Goal: Task Accomplishment & Management: Manage account settings

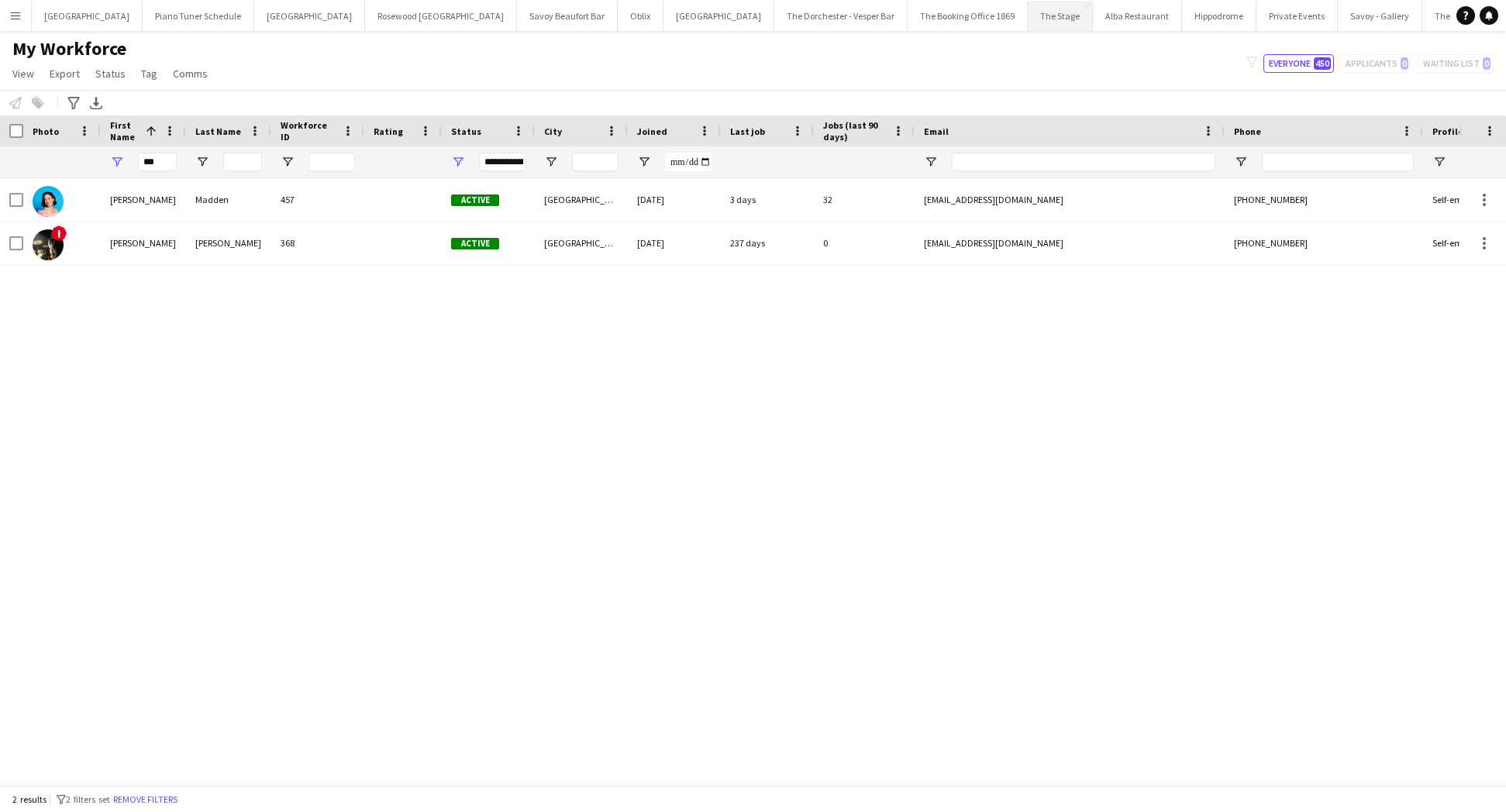
click at [1028, 22] on button "The Stage Close" at bounding box center [1060, 16] width 65 height 31
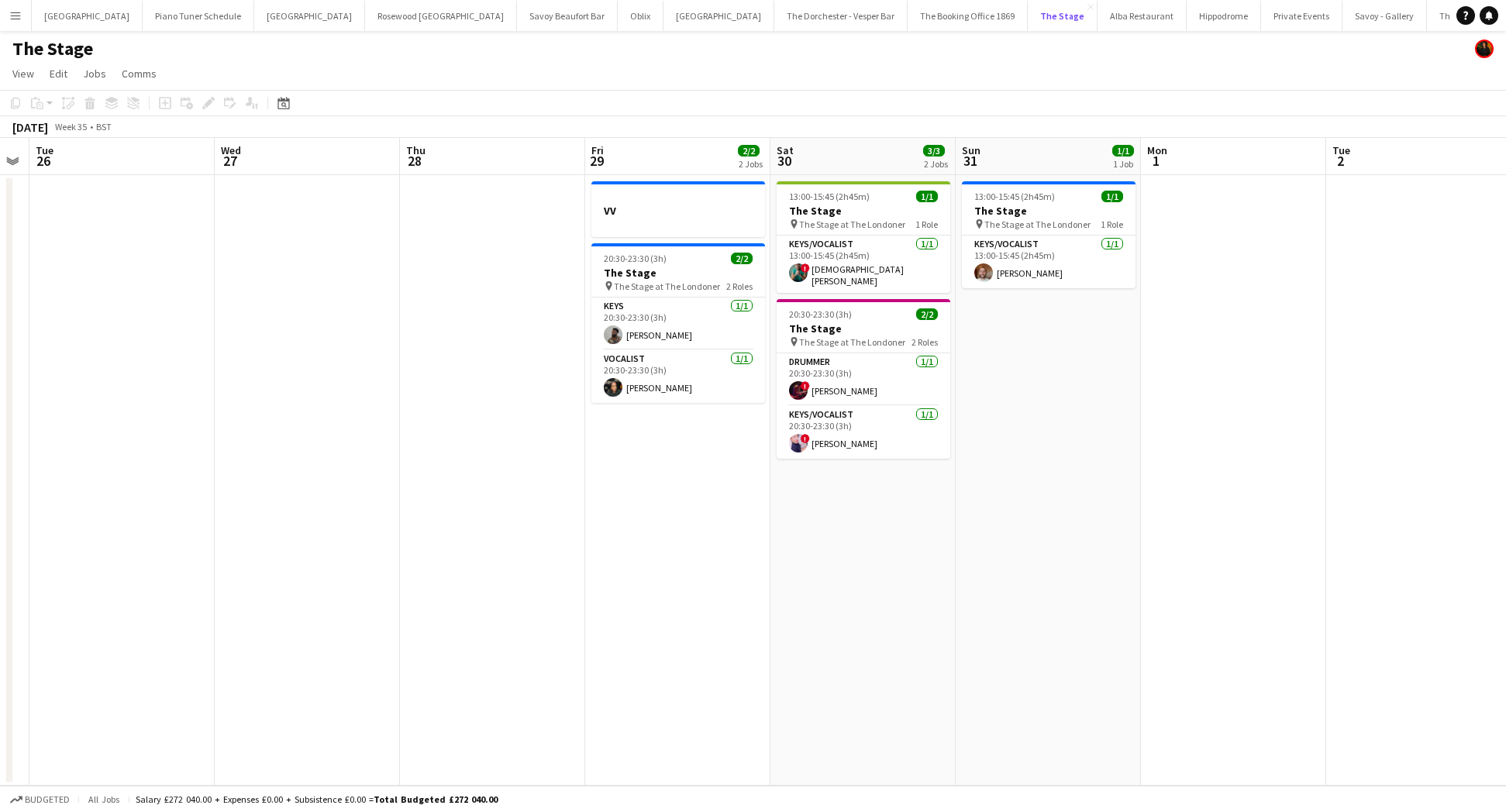
scroll to position [0, 716]
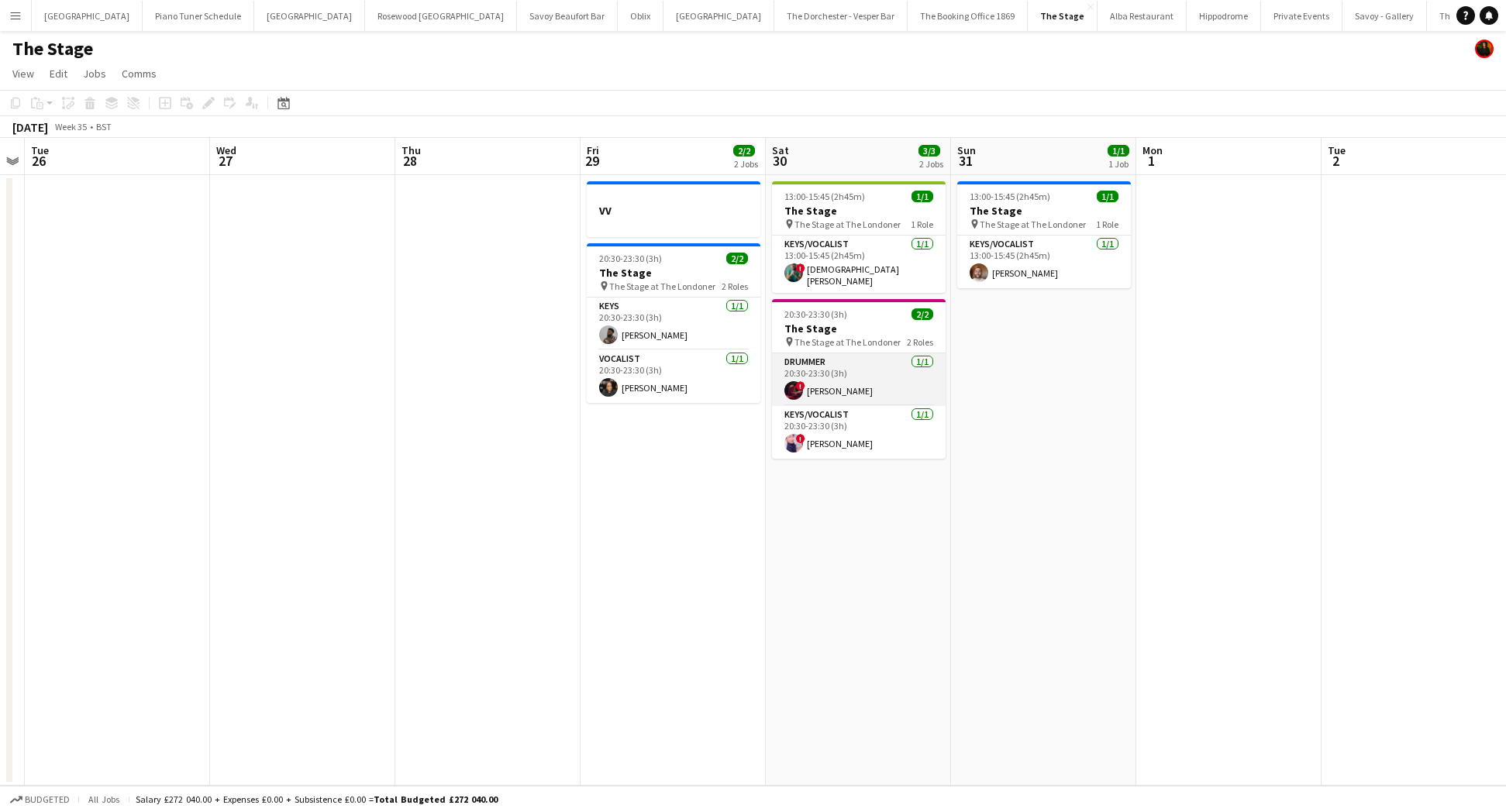
click at [849, 391] on app-card-role "Drummer [DATE] 20:30-23:30 (3h) ! [PERSON_NAME]" at bounding box center [858, 380] width 174 height 53
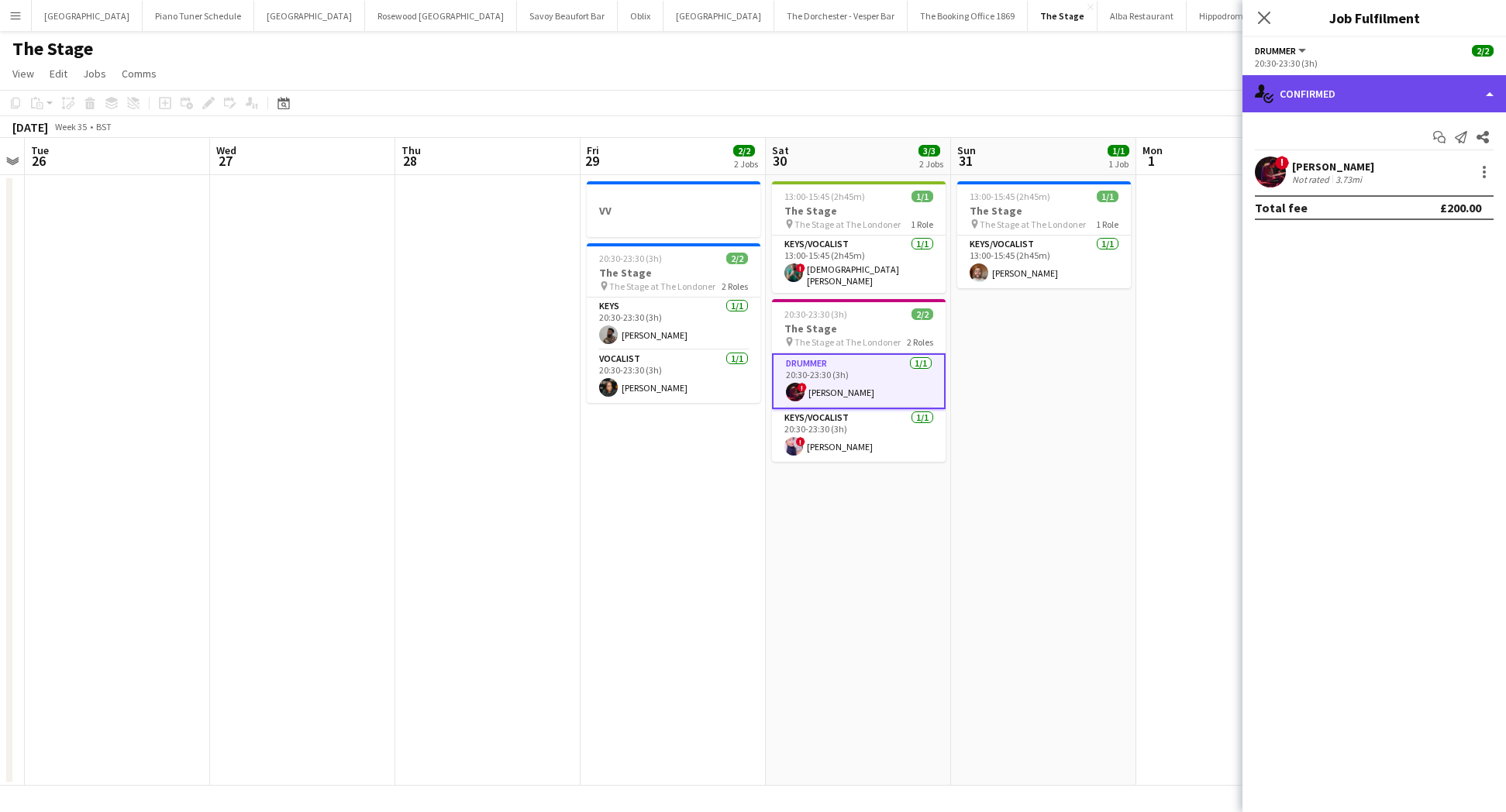
click at [1488, 88] on div "single-neutral-actions-check-2 Confirmed" at bounding box center [1374, 94] width 264 height 37
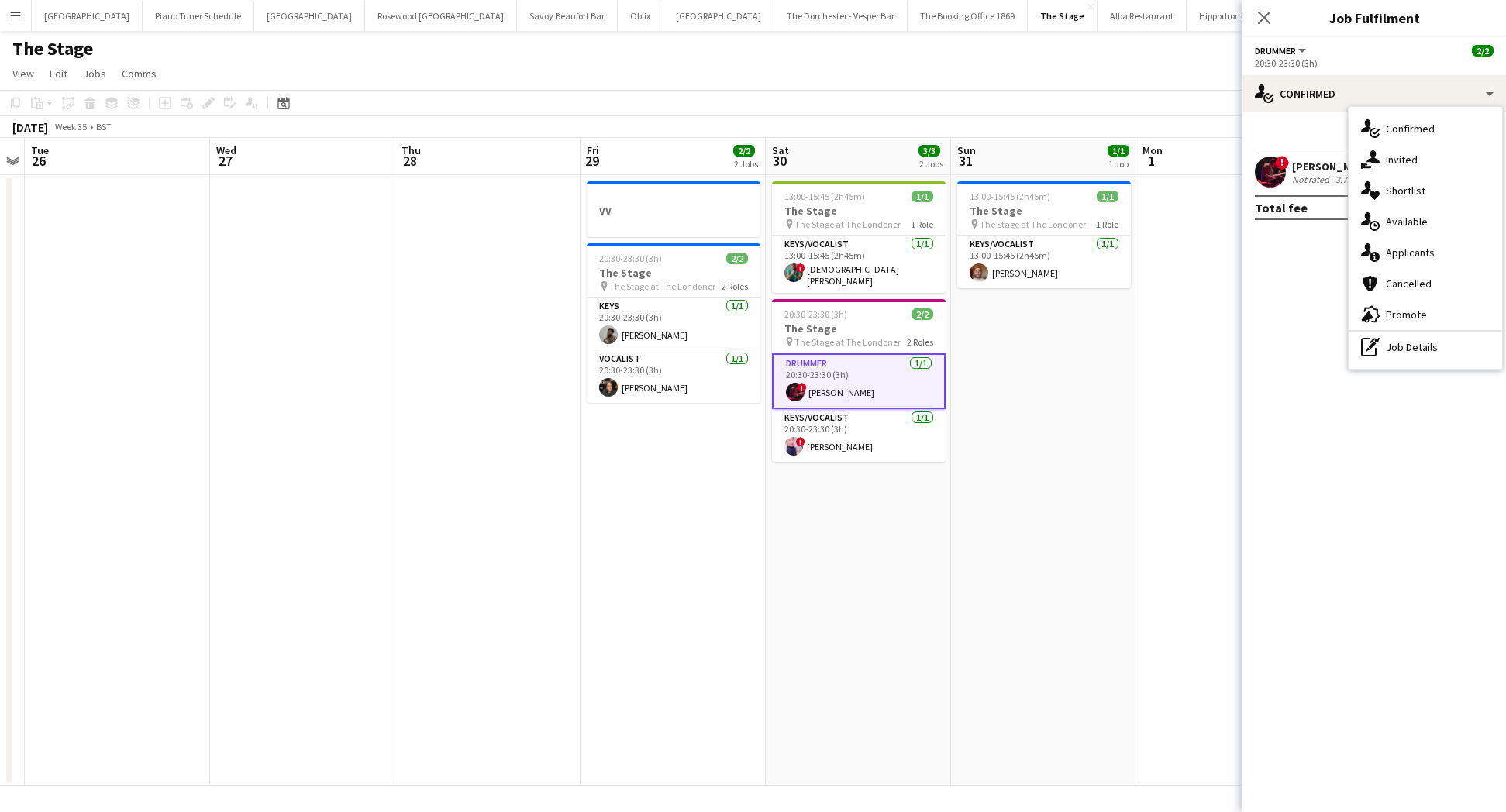
drag, startPoint x: 1311, startPoint y: 292, endPoint x: 1424, endPoint y: 232, distance: 127.9
click at [1312, 291] on mat-expansion-panel "check Confirmed Start chat Send notification Share ! [PERSON_NAME] Not rated 3.…" at bounding box center [1374, 462] width 264 height 700
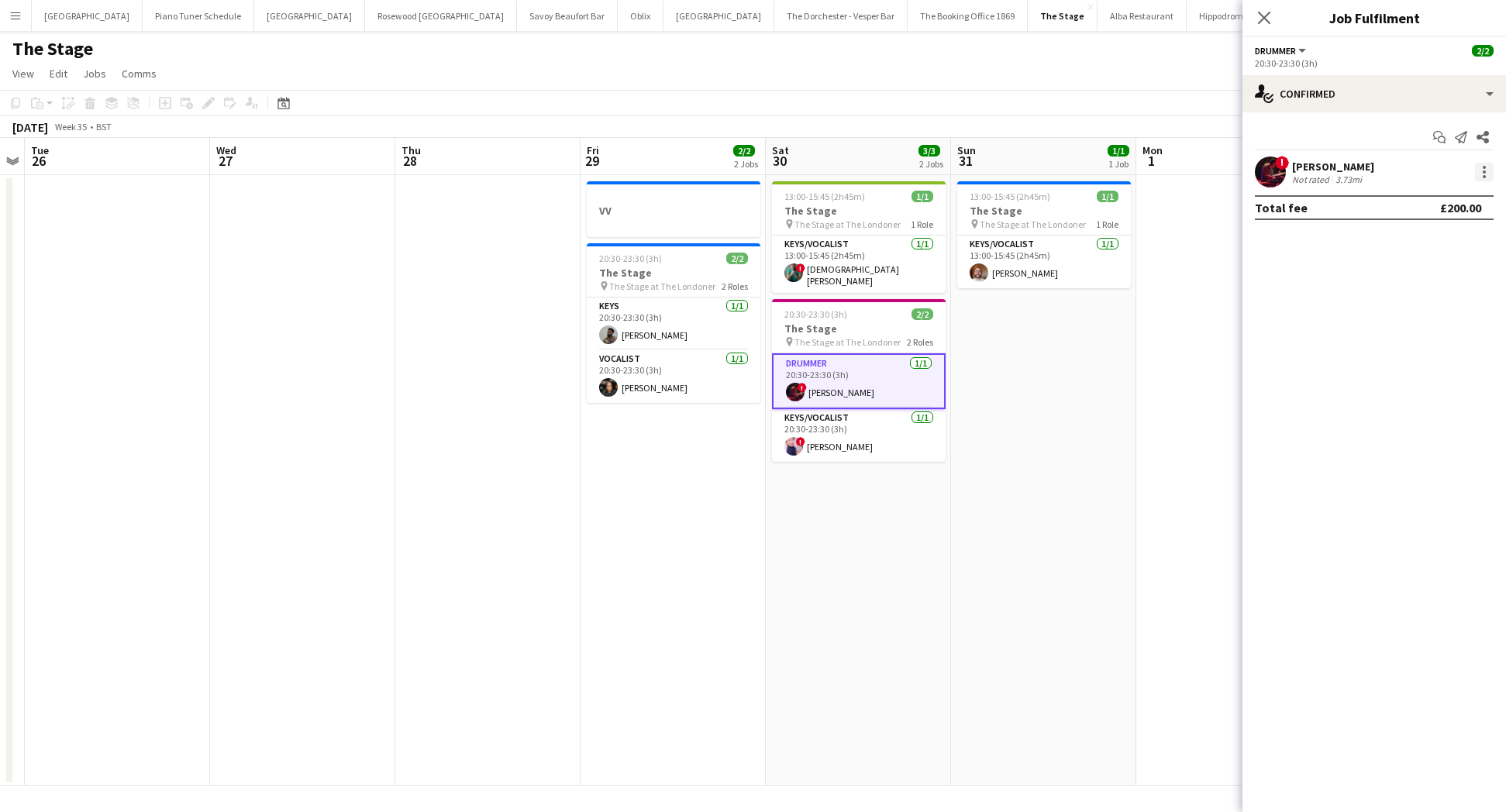
click at [1475, 175] on div at bounding box center [1484, 172] width 19 height 19
click at [1429, 340] on button "Remove" at bounding box center [1433, 349] width 121 height 37
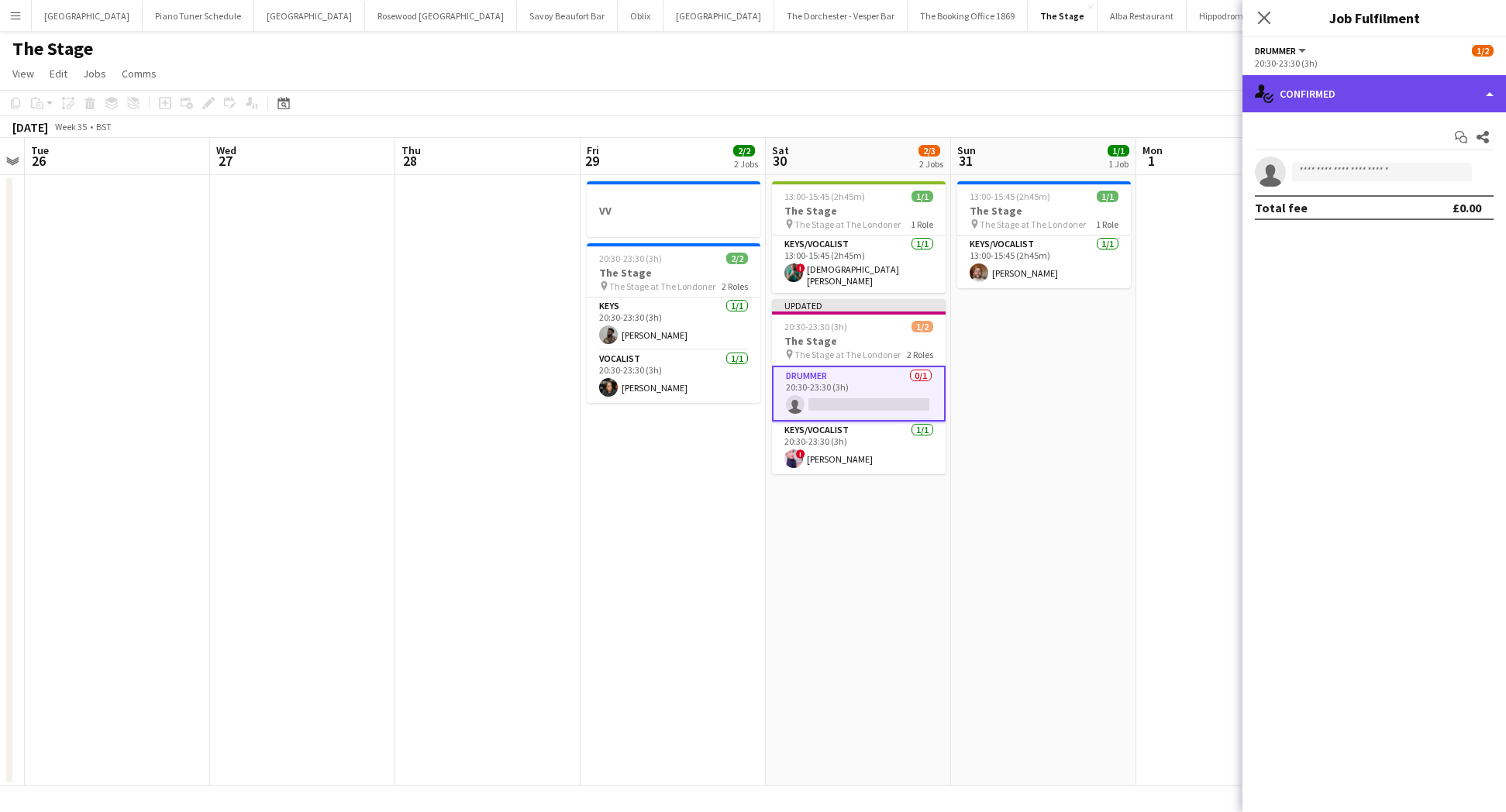
click at [1498, 102] on div "single-neutral-actions-check-2 Confirmed" at bounding box center [1374, 94] width 264 height 37
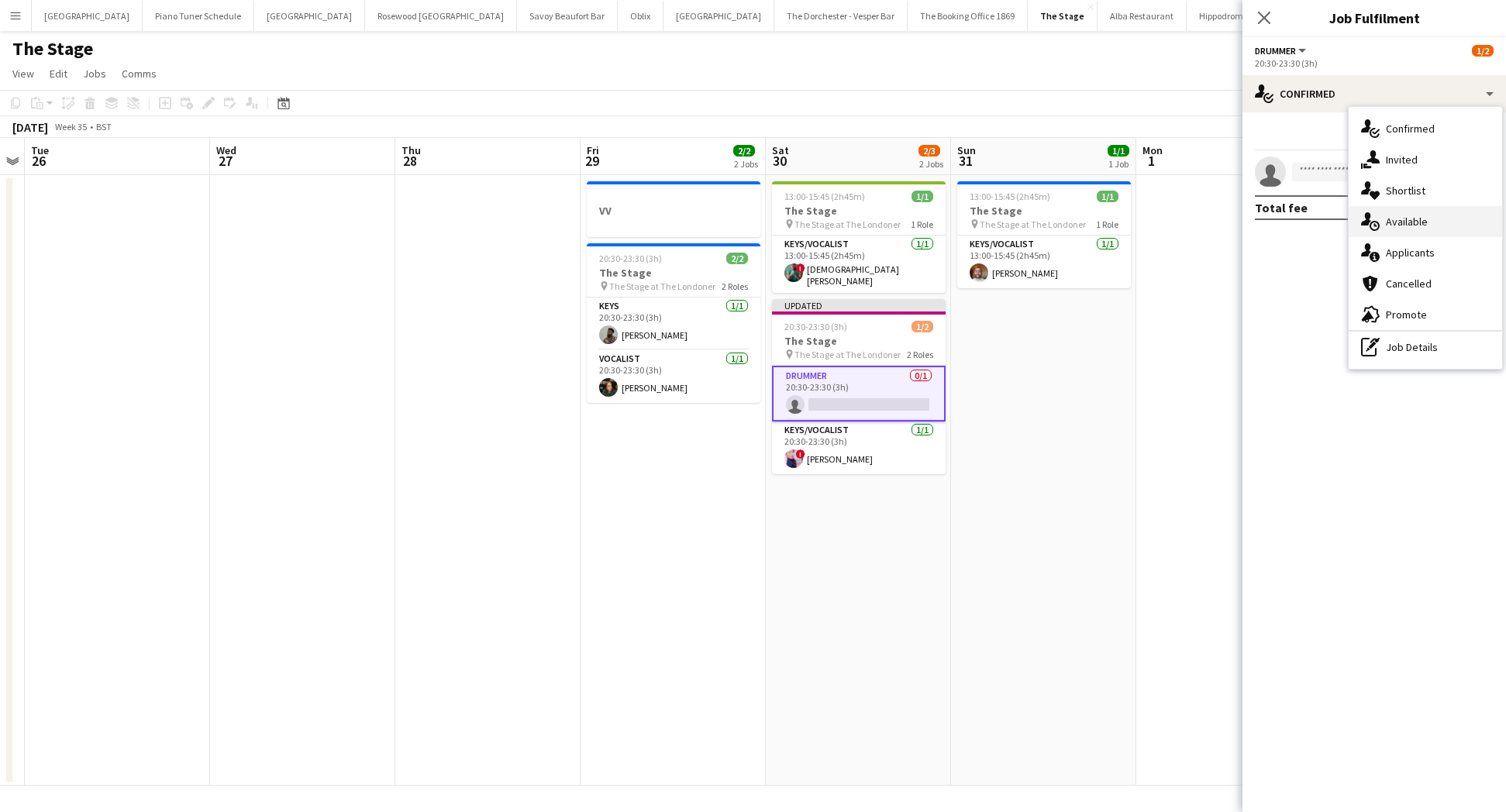
click at [1450, 224] on div "single-neutral-actions-upload Available" at bounding box center [1424, 221] width 153 height 31
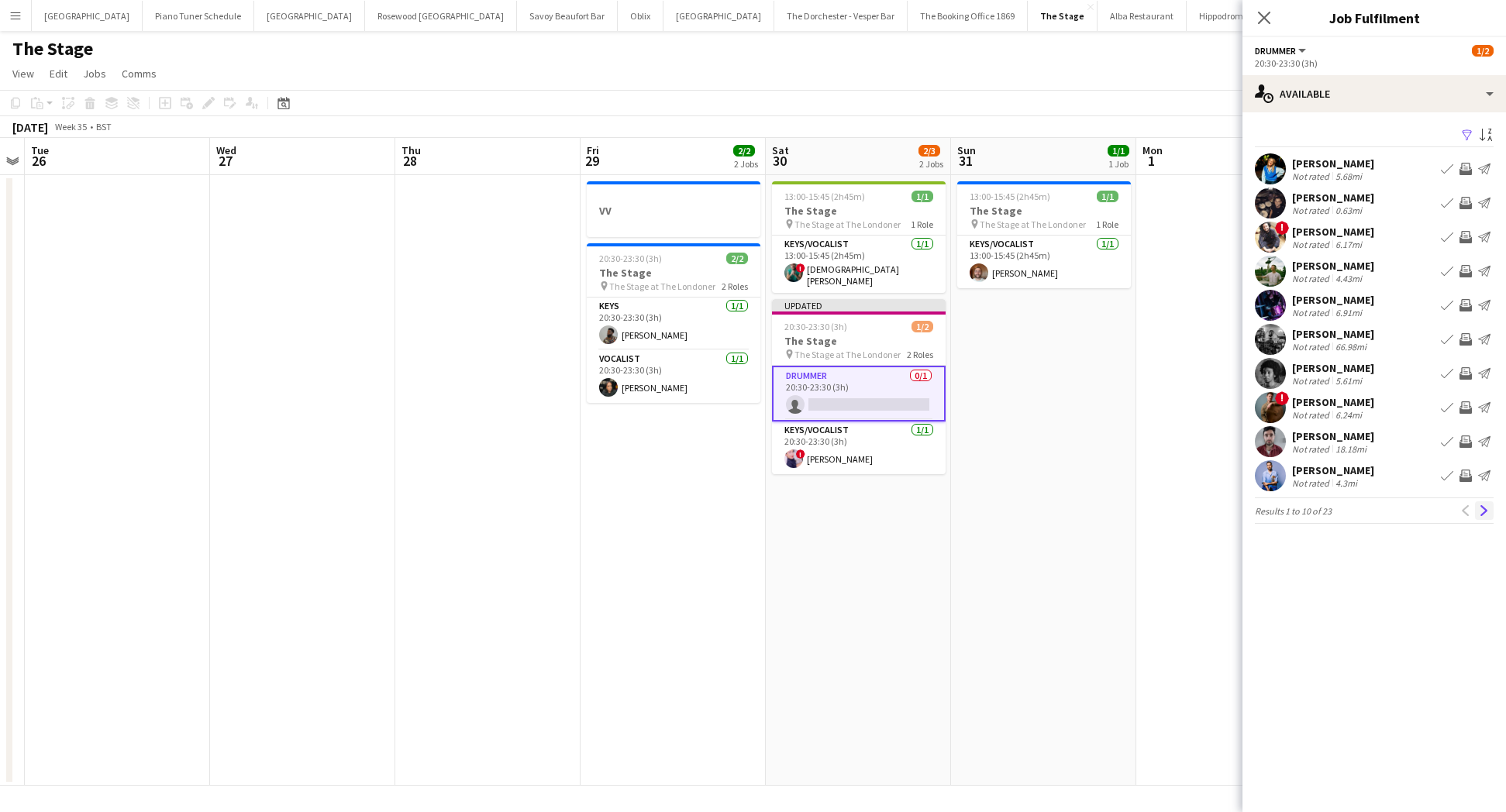
click at [1479, 509] on app-icon "Next" at bounding box center [1485, 510] width 11 height 11
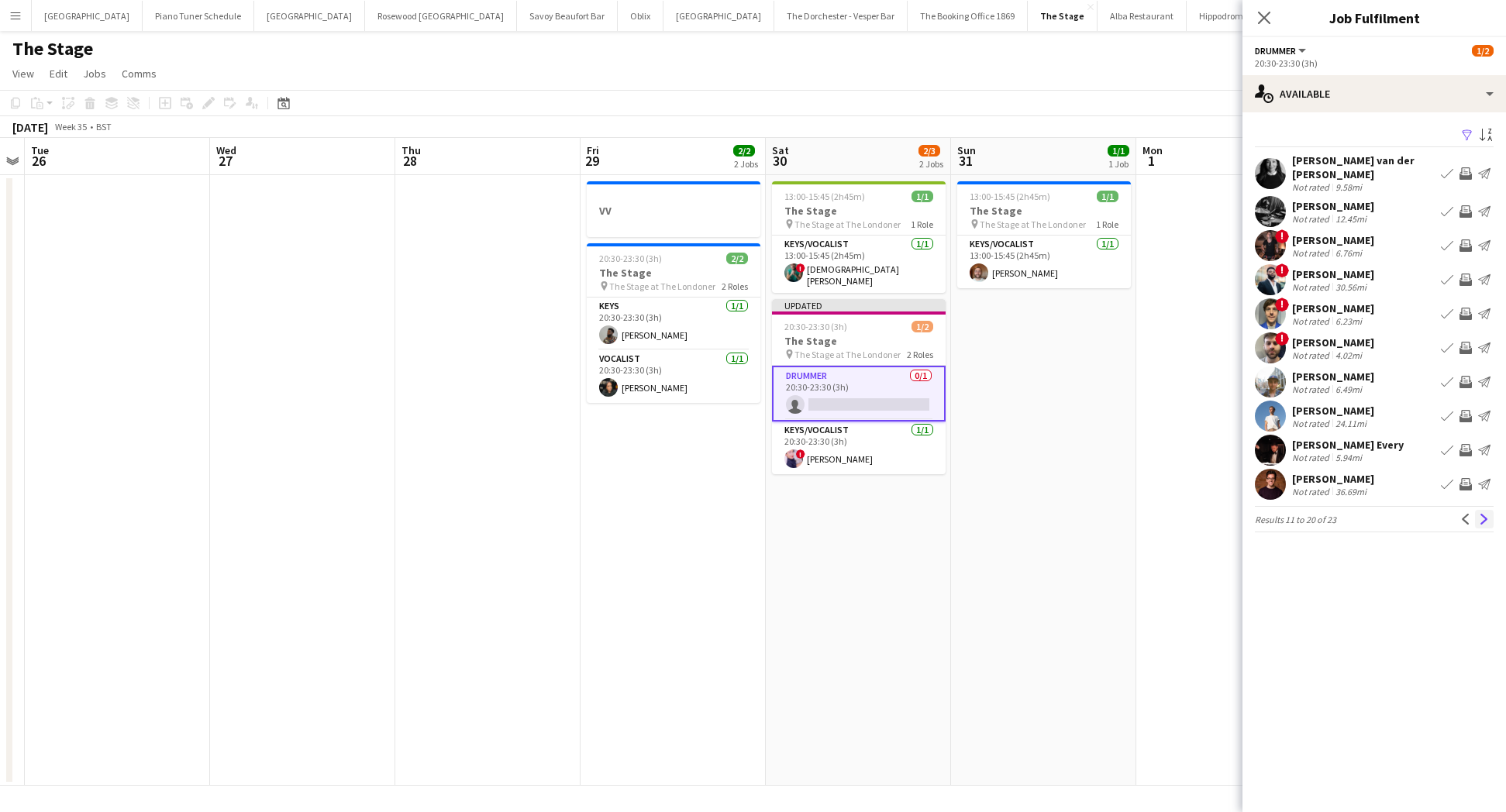
click at [1484, 518] on button "Next" at bounding box center [1484, 519] width 19 height 19
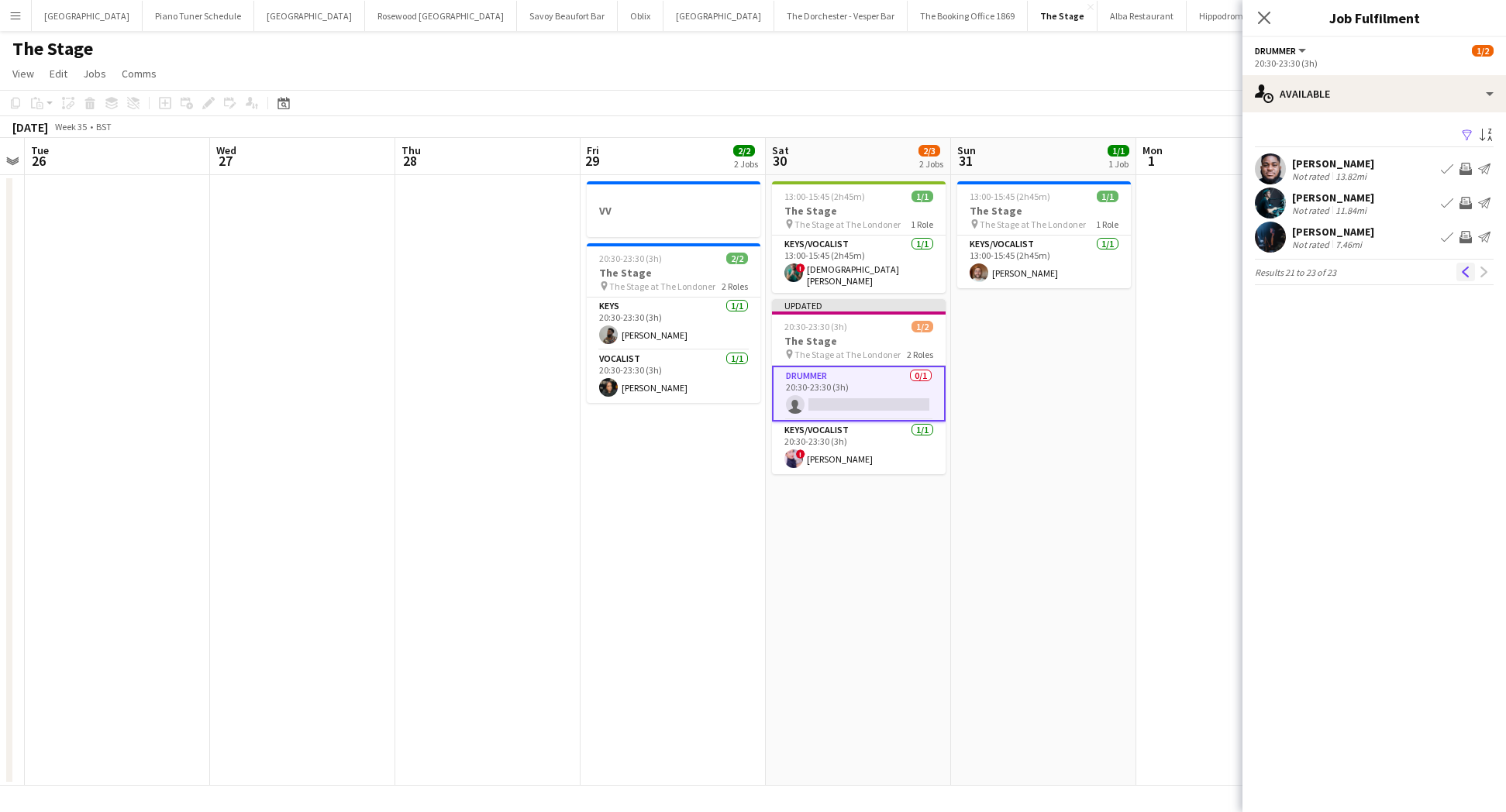
click at [1467, 264] on button "Previous" at bounding box center [1465, 272] width 19 height 19
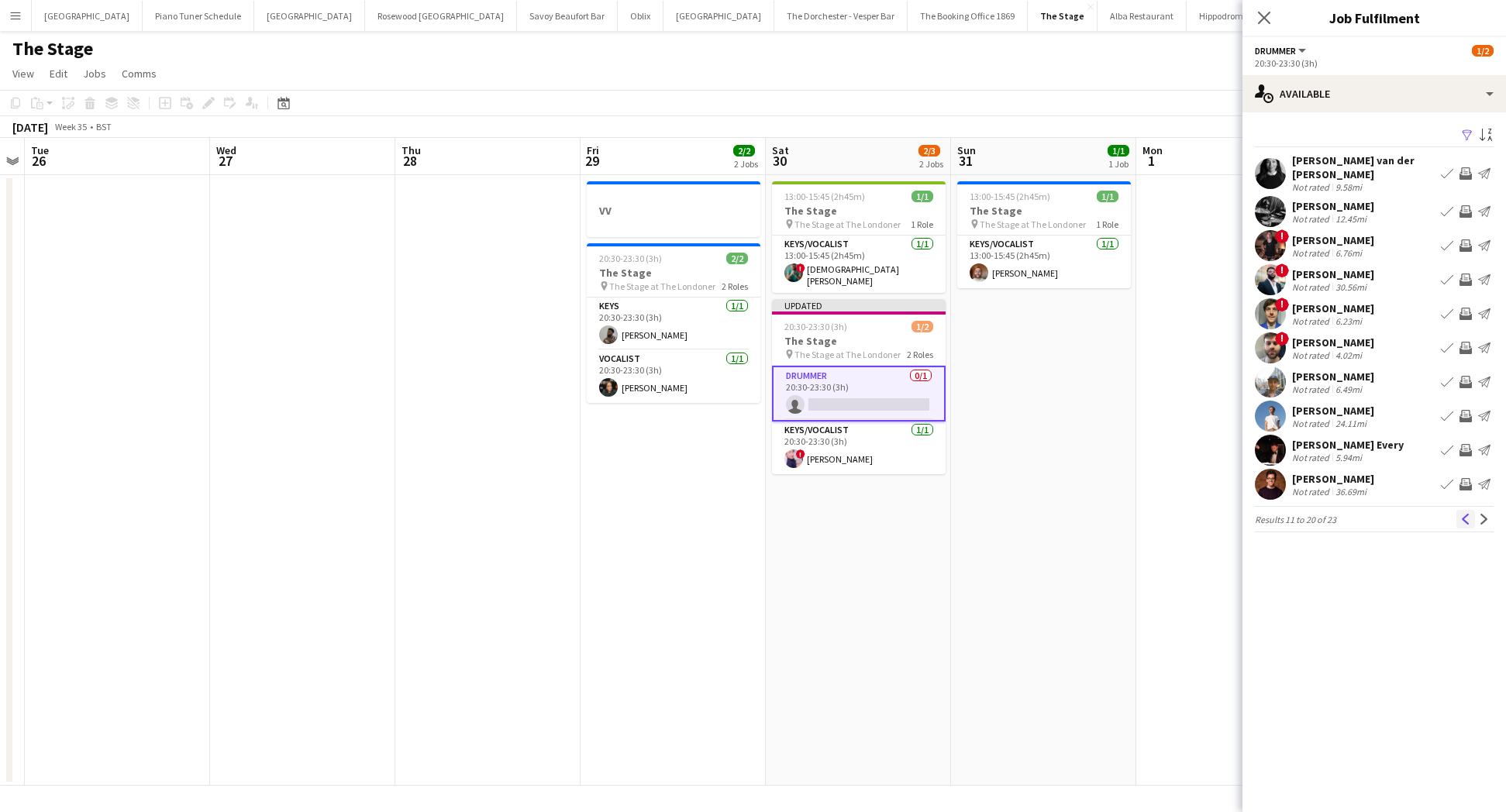
click at [1458, 514] on button "Previous" at bounding box center [1465, 519] width 19 height 19
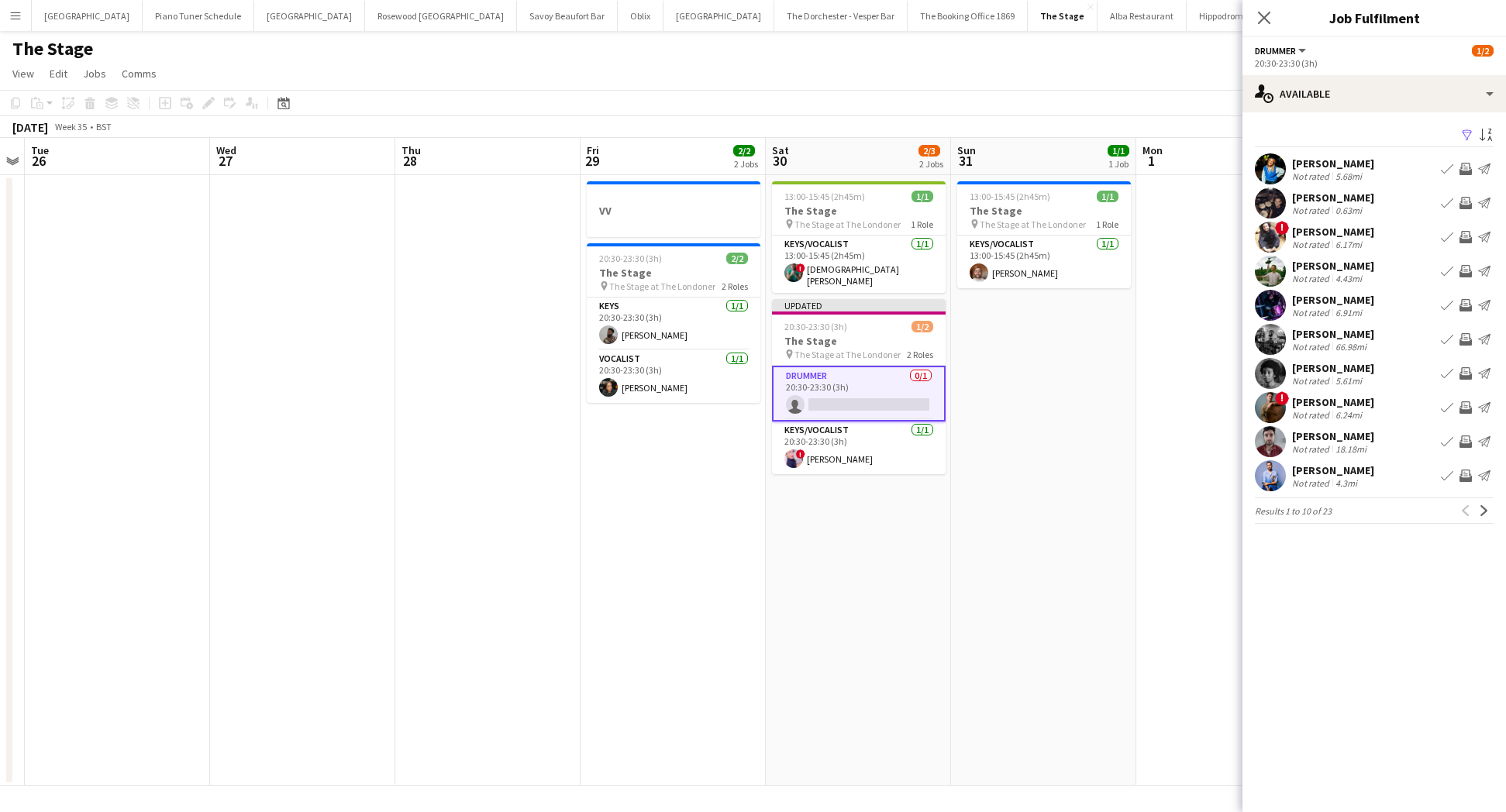
click at [1450, 171] on app-icon "Book crew" at bounding box center [1447, 168] width 12 height 12
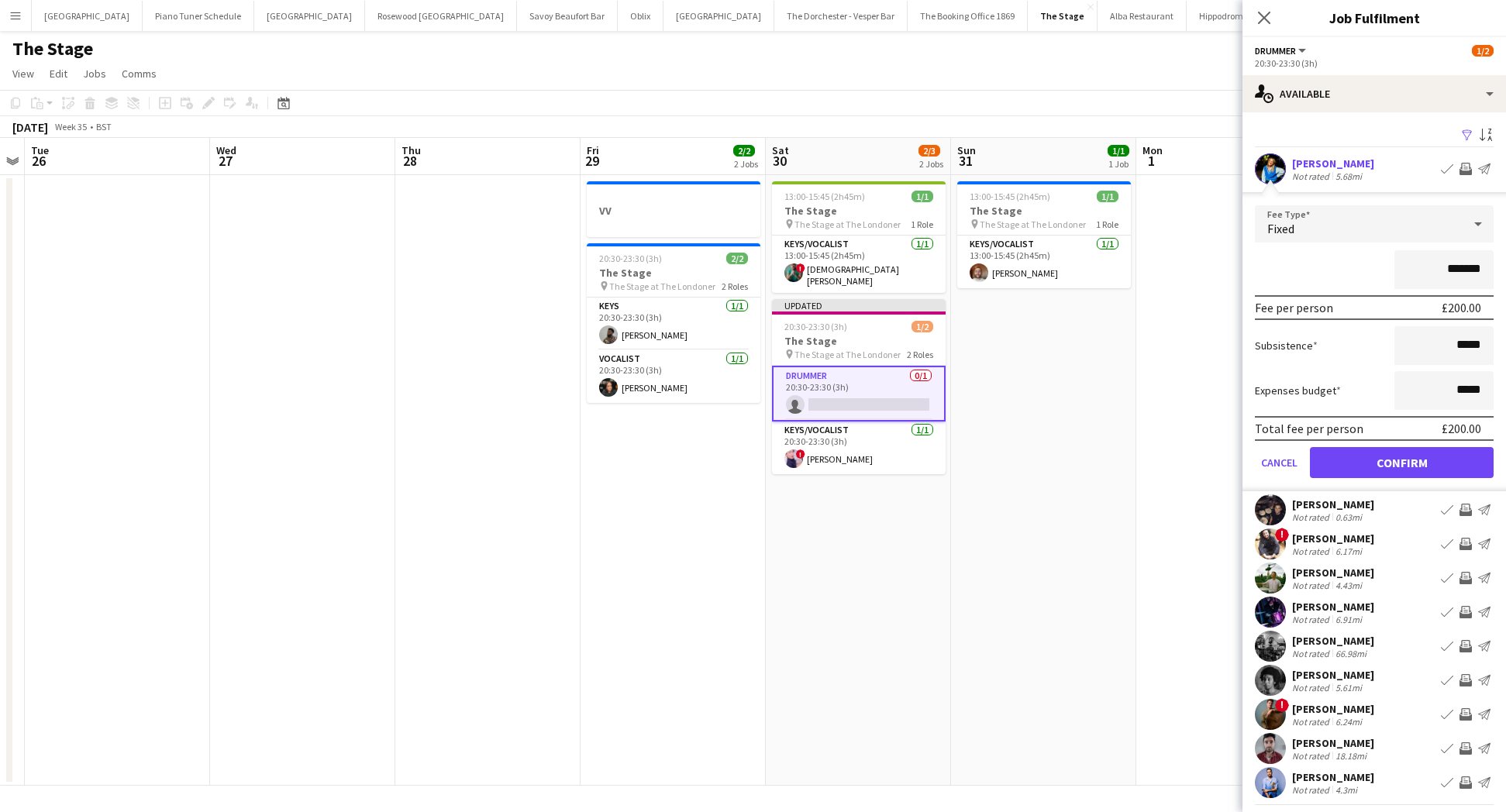
click at [1328, 271] on div "*******" at bounding box center [1373, 270] width 239 height 39
click at [1385, 462] on button "Confirm" at bounding box center [1402, 462] width 184 height 31
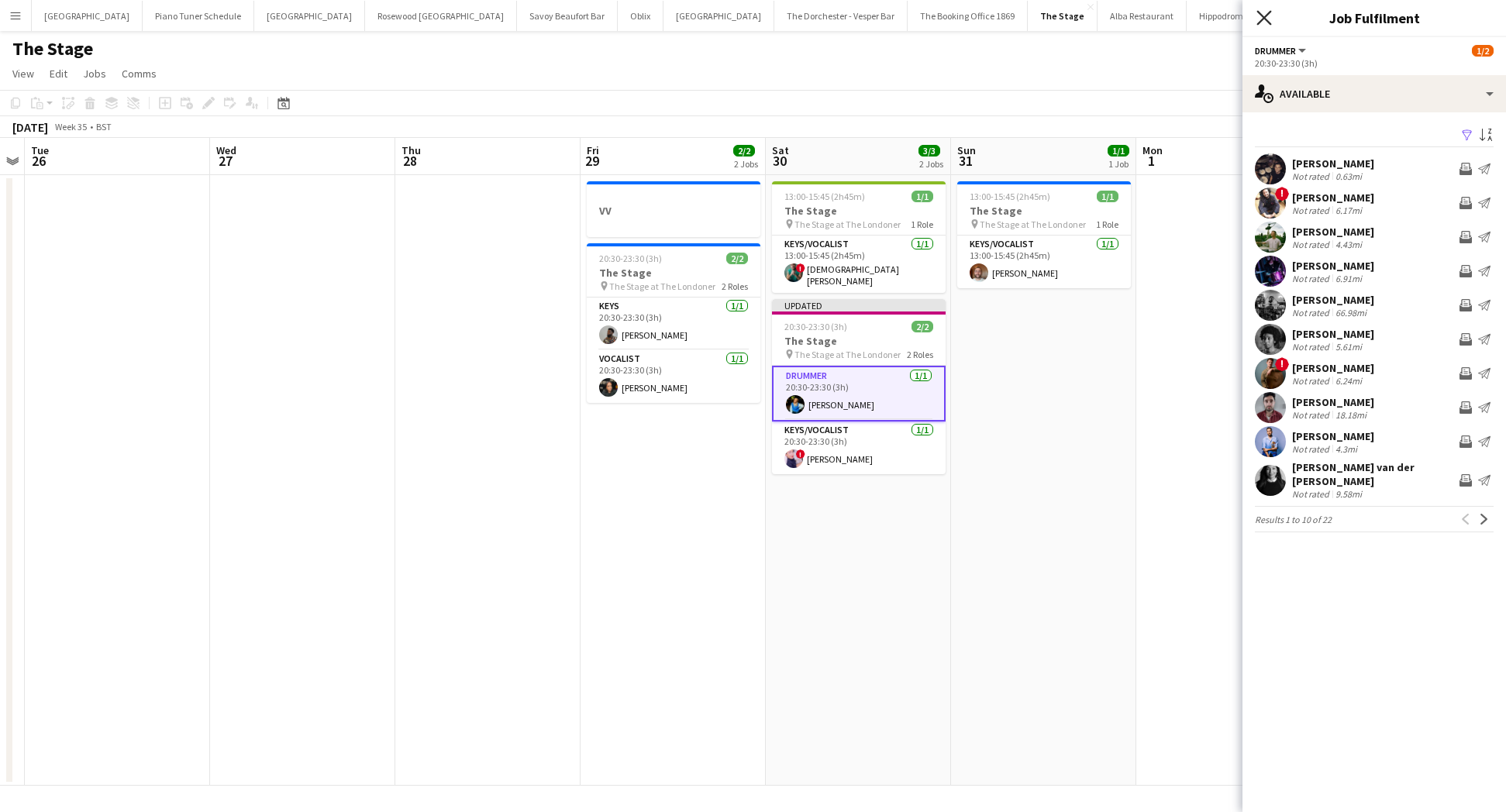
click at [1264, 25] on icon "Close pop-in" at bounding box center [1264, 18] width 15 height 15
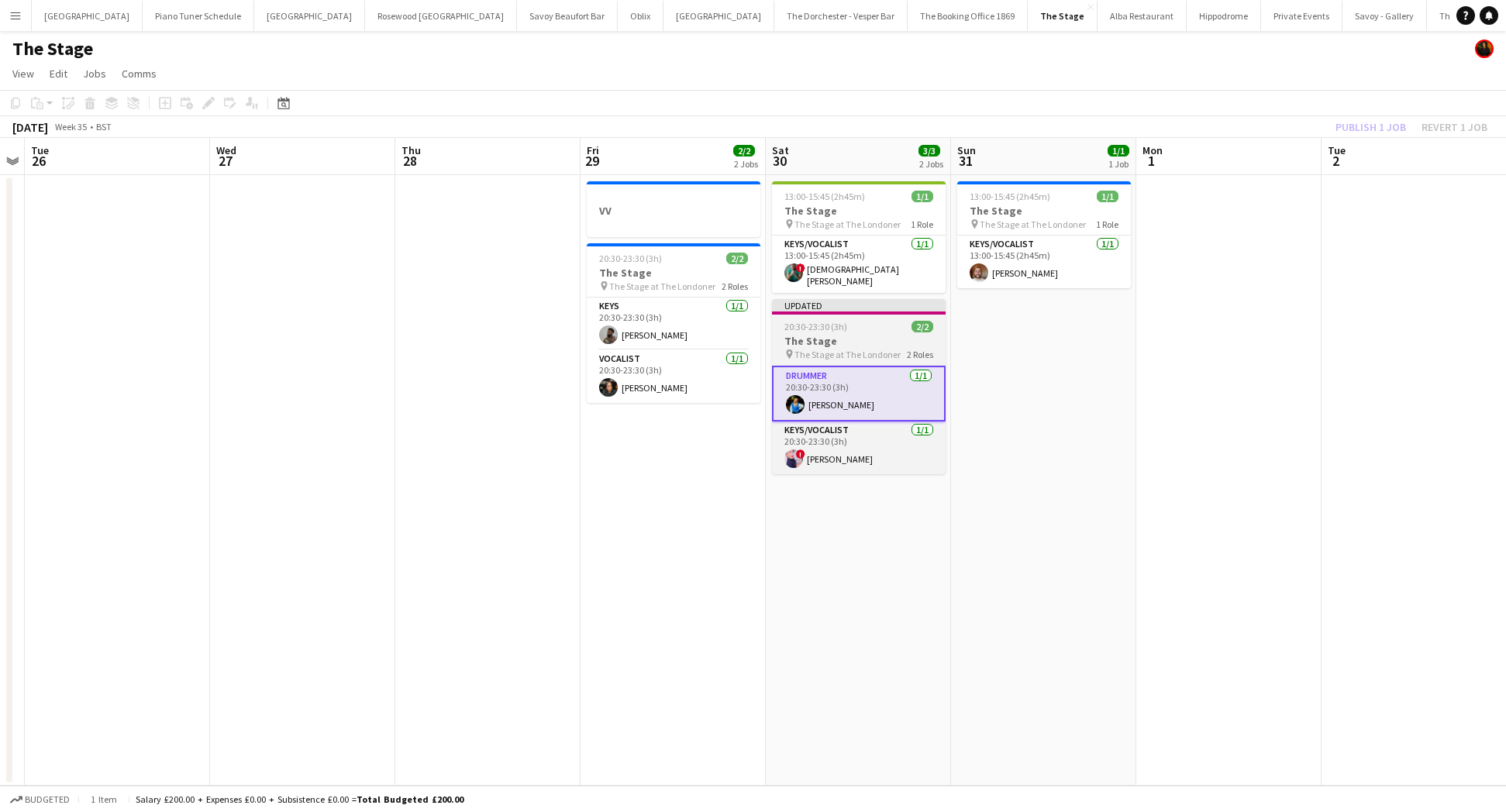
click at [812, 334] on h3 "The Stage" at bounding box center [858, 341] width 174 height 14
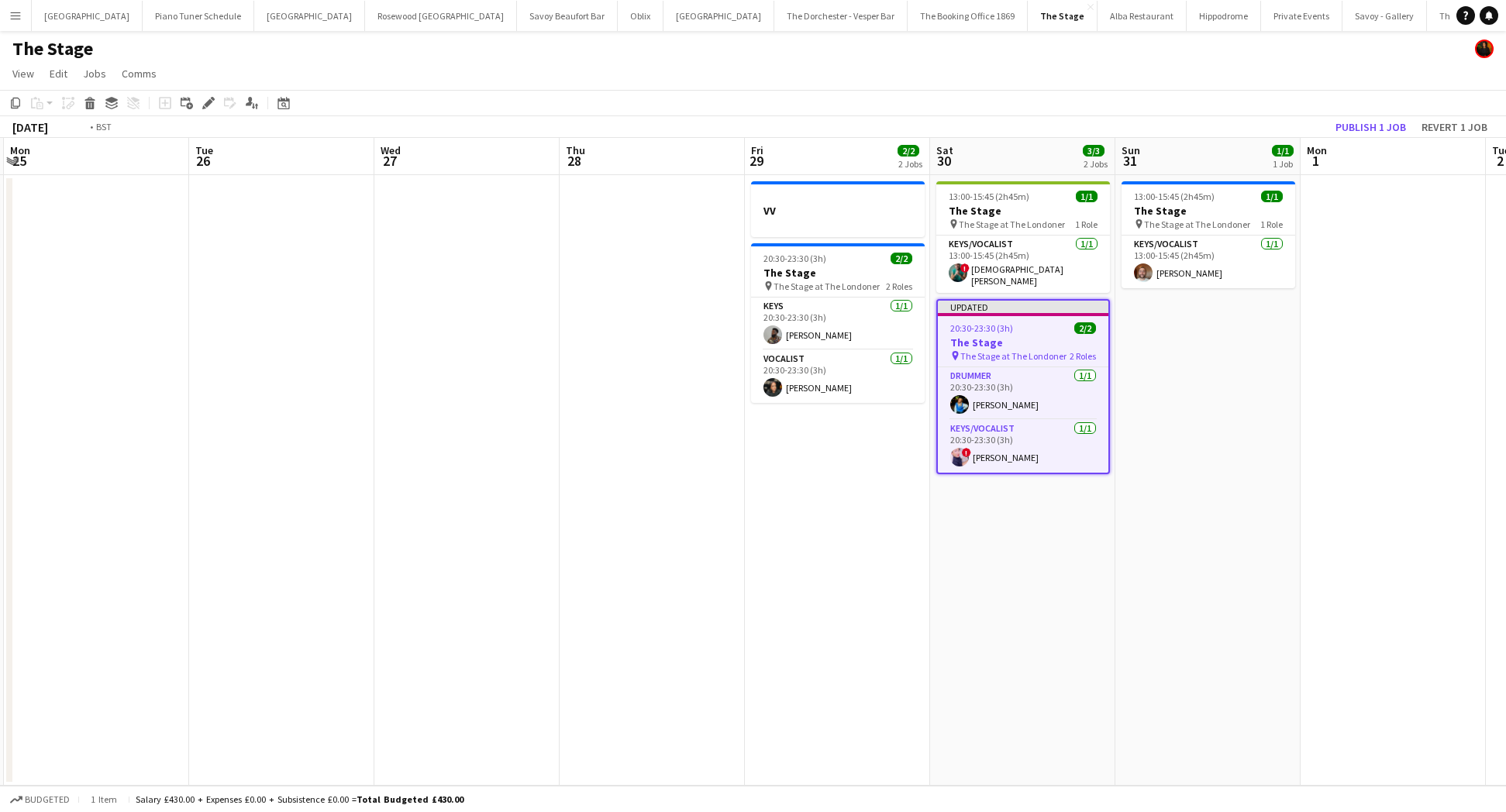
scroll to position [0, 741]
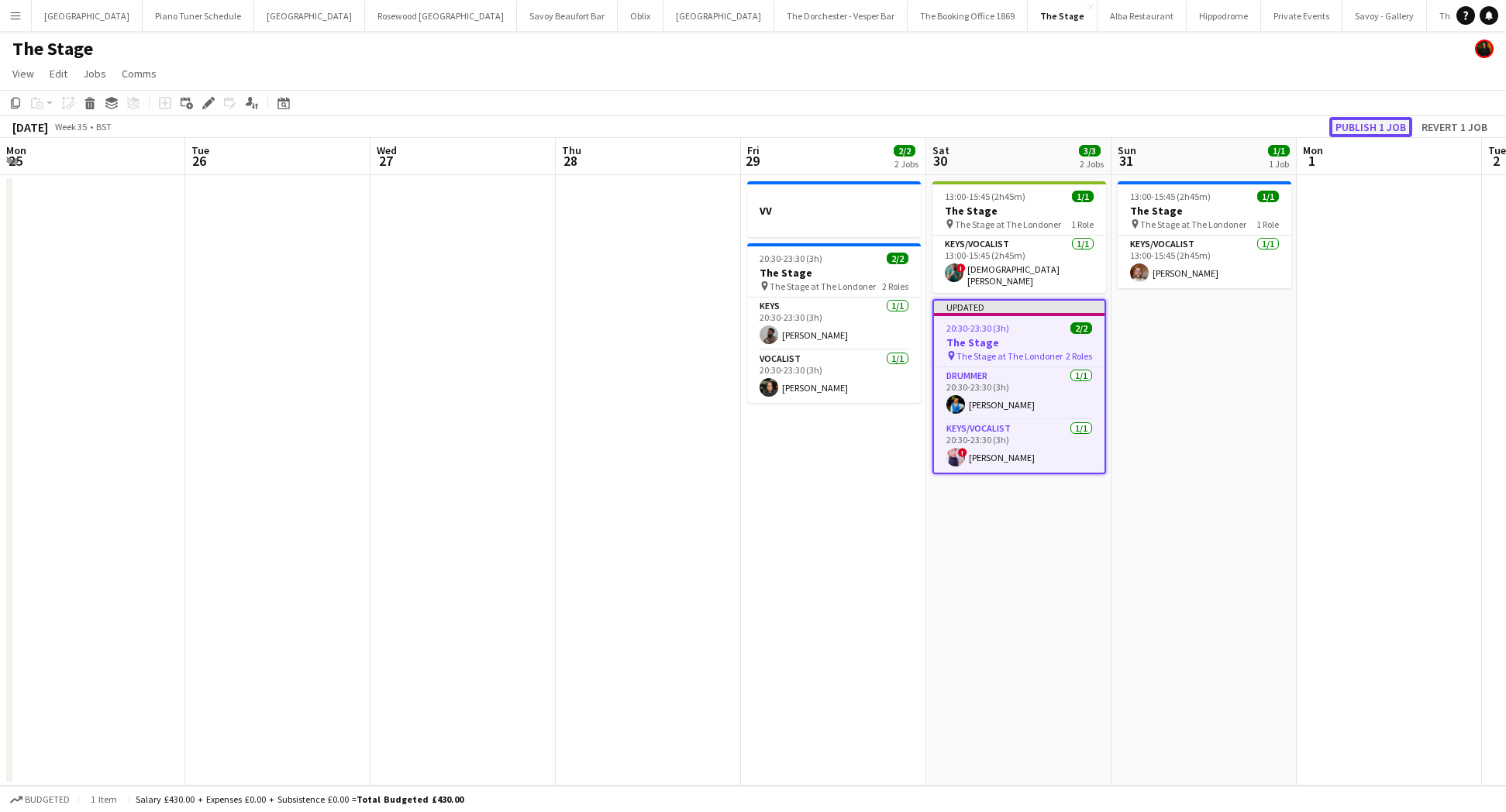
click at [1353, 130] on button "Publish 1 job" at bounding box center [1370, 127] width 83 height 20
